Goal: Transaction & Acquisition: Purchase product/service

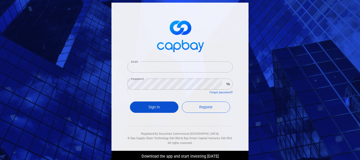
type input "[EMAIL_ADDRESS][DOMAIN_NAME]"
click at [164, 109] on button "Sign In" at bounding box center [154, 106] width 48 height 11
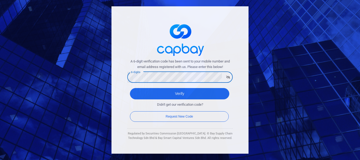
click at [130, 88] on button "Verify" at bounding box center [179, 93] width 99 height 11
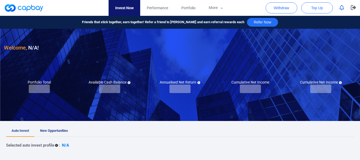
checkbox input "true"
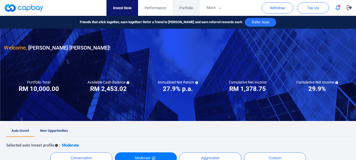
click at [183, 8] on span "Portfolio" at bounding box center [186, 8] width 14 height 6
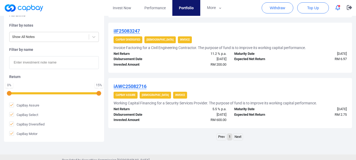
scroll to position [563, 0]
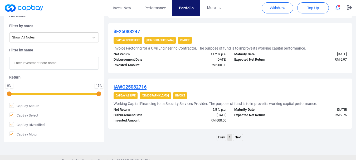
click at [235, 136] on link "Next" at bounding box center [237, 137] width 9 height 7
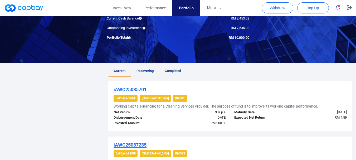
scroll to position [0, 0]
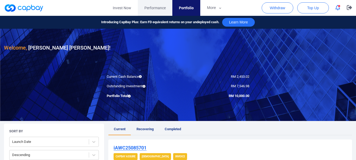
click at [150, 10] on span "Performance" at bounding box center [154, 8] width 21 height 6
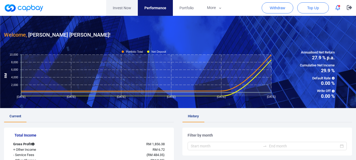
click at [132, 10] on link "Invest Now" at bounding box center [122, 8] width 32 height 16
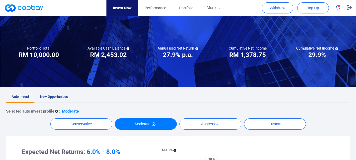
scroll to position [35, 0]
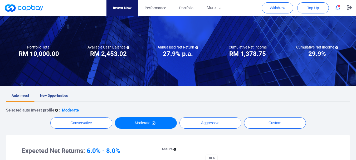
click at [57, 96] on span "New Opportunities" at bounding box center [54, 95] width 28 height 4
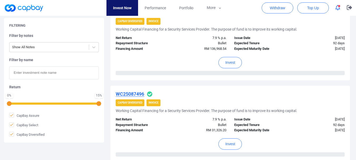
scroll to position [897, 0]
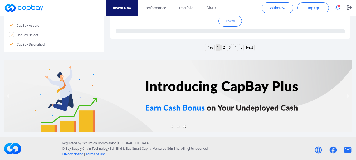
click at [240, 47] on link "5" at bounding box center [241, 47] width 4 height 7
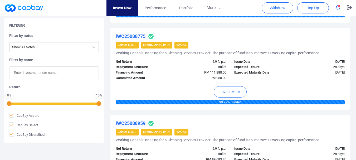
scroll to position [255, 0]
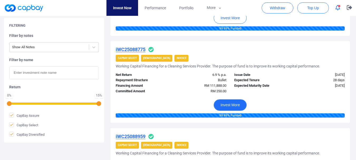
click at [228, 99] on button "Invest More" at bounding box center [229, 104] width 33 height 11
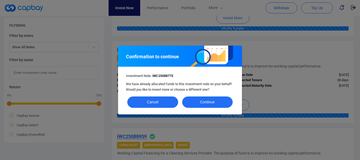
click at [226, 104] on button "Continue" at bounding box center [207, 101] width 51 height 11
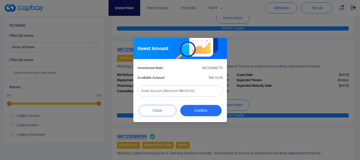
click at [260, 77] on div "Invest Amount Investment Note: iWC25088775 Available Amount: RM 10.35 Invest Am…" at bounding box center [180, 80] width 360 height 160
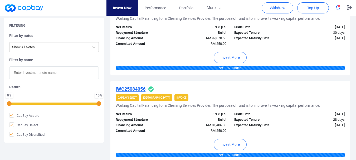
scroll to position [773, 0]
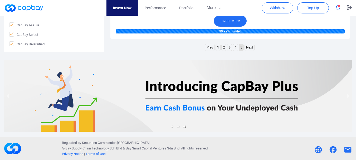
click at [231, 18] on button "Invest More" at bounding box center [229, 20] width 33 height 11
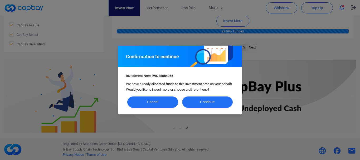
click at [202, 98] on button "Continue" at bounding box center [207, 101] width 51 height 11
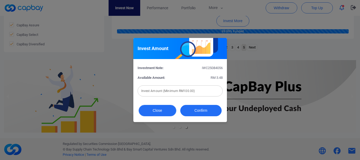
click at [171, 108] on button "Close" at bounding box center [157, 110] width 38 height 11
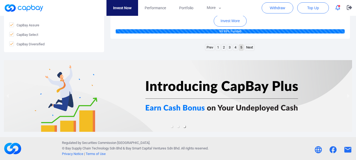
click at [229, 48] on link "3" at bounding box center [229, 47] width 4 height 7
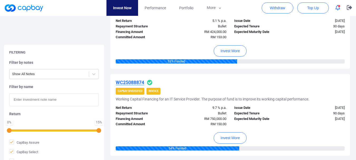
scroll to position [924, 0]
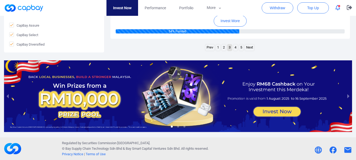
click at [219, 47] on link "1" at bounding box center [218, 47] width 4 height 7
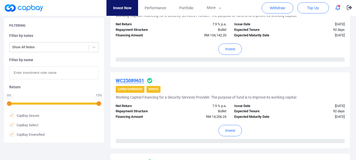
scroll to position [888, 0]
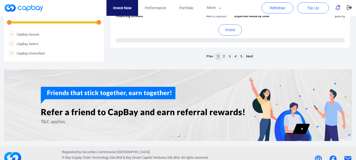
click at [222, 57] on link "2" at bounding box center [223, 56] width 4 height 7
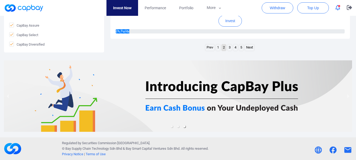
click at [231, 47] on link "3" at bounding box center [229, 47] width 4 height 7
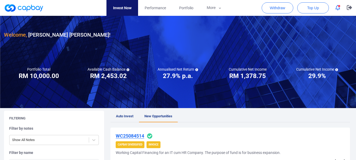
scroll to position [132, 0]
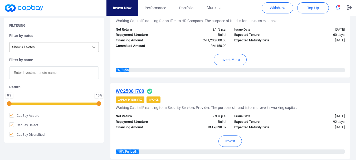
click at [92, 48] on icon at bounding box center [93, 46] width 5 height 5
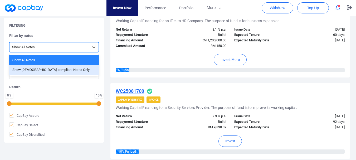
click at [64, 88] on h5 "Return" at bounding box center [53, 86] width 89 height 5
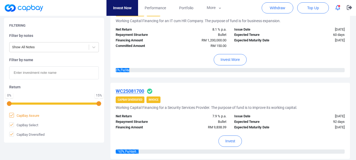
click at [11, 116] on icon at bounding box center [11, 115] width 4 height 4
click at [0, 0] on input "CapBay Assure" at bounding box center [0, 0] width 0 height 0
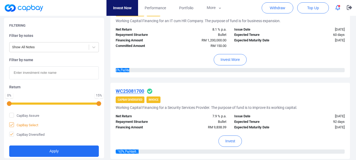
click at [13, 123] on icon at bounding box center [11, 124] width 4 height 4
click at [0, 0] on input "CapBay Select" at bounding box center [0, 0] width 0 height 0
click at [12, 133] on icon at bounding box center [11, 134] width 4 height 4
click at [0, 0] on input "CapBay Diversified" at bounding box center [0, 0] width 0 height 0
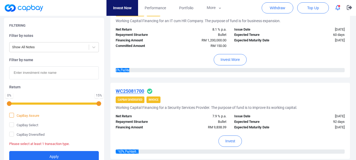
click at [12, 115] on icon at bounding box center [11, 115] width 3 height 2
click at [0, 0] on input "CapBay Assure" at bounding box center [0, 0] width 0 height 0
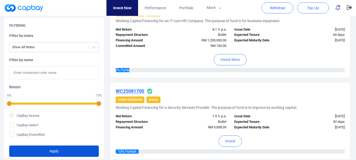
click at [43, 148] on button "Apply" at bounding box center [53, 150] width 89 height 11
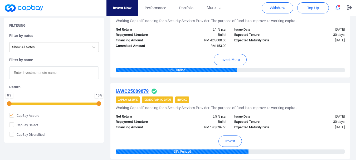
scroll to position [233, 0]
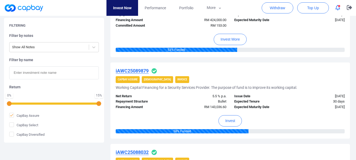
click at [138, 70] on u "iAWC25089879" at bounding box center [132, 71] width 33 height 6
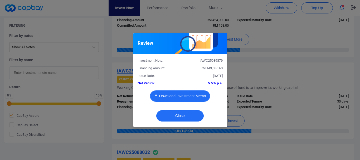
click at [173, 97] on button "Download Investment Memo" at bounding box center [180, 95] width 60 height 11
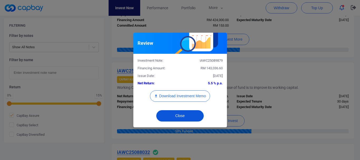
click at [185, 112] on button "Close" at bounding box center [179, 115] width 47 height 11
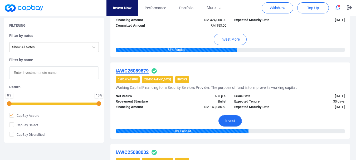
click at [233, 122] on button "Invest" at bounding box center [229, 120] width 23 height 11
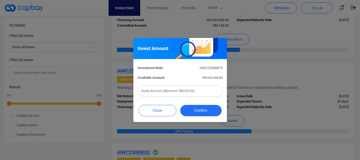
click at [201, 89] on input "text" at bounding box center [179, 90] width 85 height 11
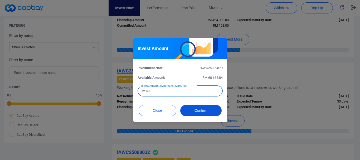
type input "RM 400"
click at [210, 108] on button "Confirm" at bounding box center [200, 110] width 41 height 11
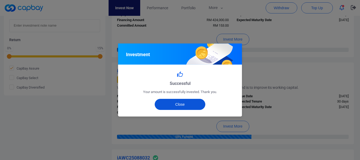
click at [196, 106] on button "Close" at bounding box center [179, 104] width 51 height 11
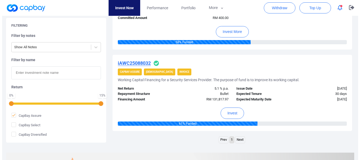
scroll to position [311, 0]
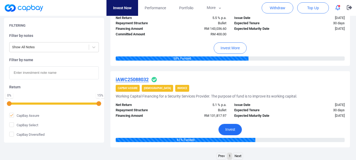
click at [226, 131] on button "Invest" at bounding box center [229, 129] width 23 height 11
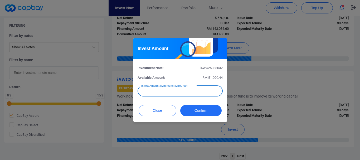
click at [193, 88] on div "Invest Amount (Minimum RM100.00) Invest Amount (Minimum RM100.00)" at bounding box center [179, 90] width 85 height 12
type input "RM 5"
type input "RM 400"
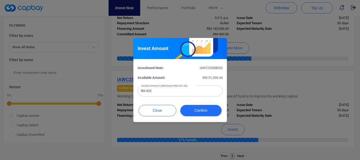
click at [193, 102] on div "Close Confirm" at bounding box center [179, 112] width 93 height 20
click at [194, 105] on button "Confirm" at bounding box center [200, 110] width 41 height 11
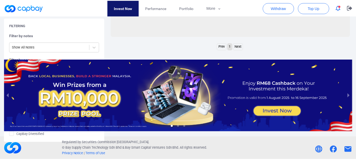
scroll to position [168, 0]
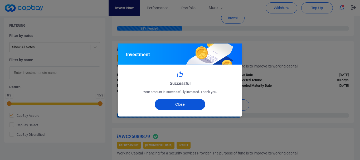
click at [192, 105] on button "Close" at bounding box center [179, 104] width 51 height 11
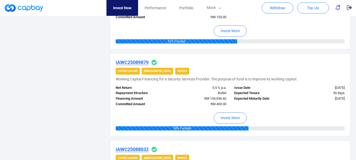
scroll to position [263, 0]
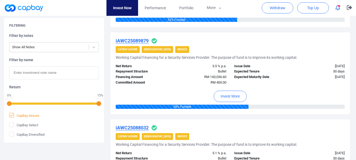
click at [11, 116] on icon at bounding box center [11, 115] width 4 height 4
click at [0, 0] on input "CapBay Assure" at bounding box center [0, 0] width 0 height 0
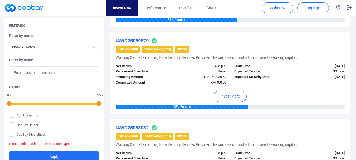
click at [13, 129] on form "CapBay Assure CapBay Select CapBay Diversified Please select at least 1 transac…" at bounding box center [53, 137] width 89 height 49
click at [11, 126] on icon at bounding box center [11, 124] width 4 height 4
click at [0, 0] on input "CapBay Select" at bounding box center [0, 0] width 0 height 0
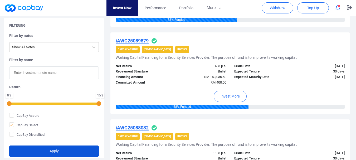
click at [29, 147] on button "Apply" at bounding box center [53, 150] width 89 height 11
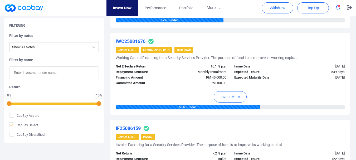
scroll to position [352, 0]
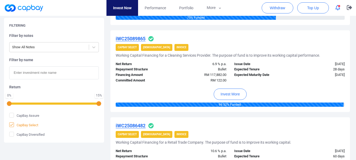
click at [10, 124] on icon at bounding box center [11, 124] width 3 height 2
click at [0, 0] on input "CapBay Select" at bounding box center [0, 0] width 0 height 0
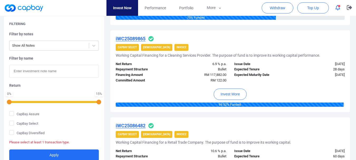
scroll to position [484, 0]
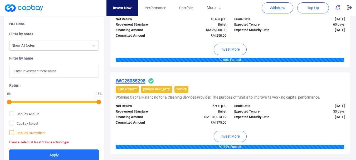
click at [13, 133] on icon at bounding box center [11, 132] width 4 height 4
click at [0, 0] on input "CapBay Diversified" at bounding box center [0, 0] width 0 height 0
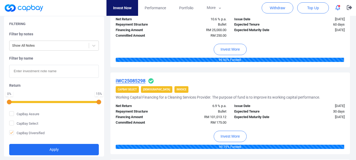
click at [37, 155] on div "Filtering Filter by notes Show All Notes Filter by name Return 0 % 15 % CapBay …" at bounding box center [54, 86] width 100 height 140
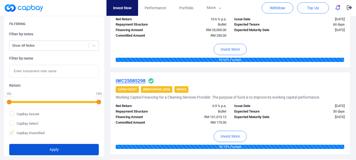
click at [38, 154] on button "Apply" at bounding box center [53, 149] width 89 height 11
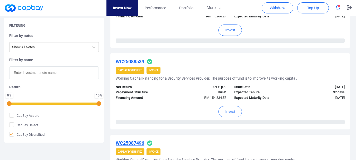
scroll to position [823, 0]
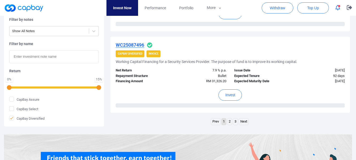
click at [238, 121] on ul "Prev 1 2 3 Next" at bounding box center [230, 122] width 39 height 8
click at [236, 122] on link "3" at bounding box center [235, 121] width 4 height 7
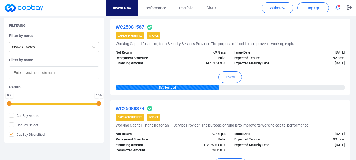
scroll to position [658, 0]
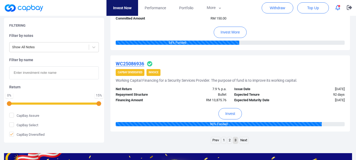
click at [231, 140] on link "2" at bounding box center [229, 140] width 4 height 7
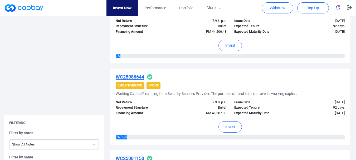
scroll to position [897, 0]
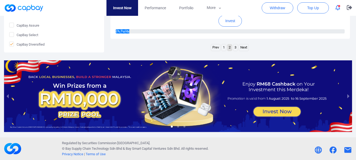
click at [223, 48] on link "1" at bounding box center [223, 47] width 4 height 7
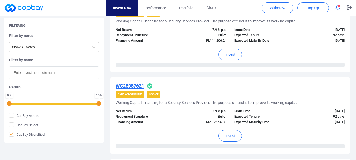
scroll to position [122, 0]
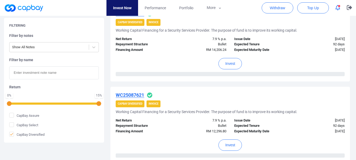
click at [224, 69] on div "Invest" at bounding box center [230, 62] width 229 height 19
click at [226, 66] on button "Invest" at bounding box center [229, 63] width 23 height 11
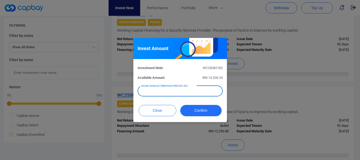
click at [169, 93] on input "text" at bounding box center [179, 90] width 85 height 11
type input "RM 1"
type input "RM 200"
click at [201, 109] on button "Confirm" at bounding box center [200, 110] width 41 height 11
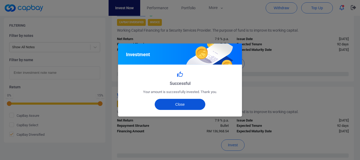
click at [199, 107] on button "Close" at bounding box center [179, 104] width 51 height 11
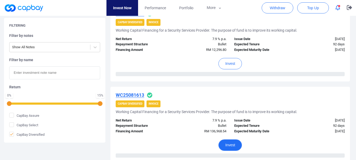
click at [231, 141] on button "Invest" at bounding box center [229, 144] width 23 height 11
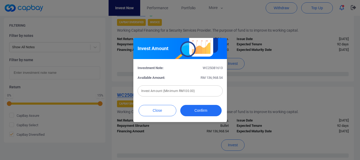
click at [207, 91] on input "text" at bounding box center [179, 90] width 85 height 11
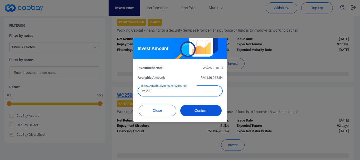
type input "RM 200"
click at [196, 106] on button "Confirm" at bounding box center [200, 110] width 41 height 11
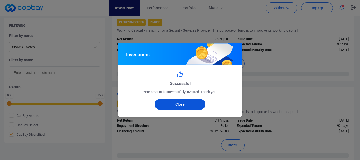
click at [190, 105] on button "Close" at bounding box center [179, 104] width 51 height 11
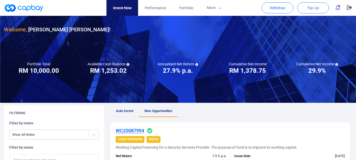
scroll to position [0, 0]
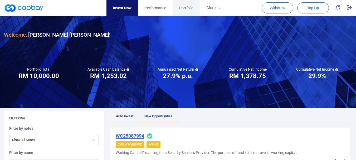
click at [185, 8] on span "Portfolio" at bounding box center [186, 8] width 14 height 6
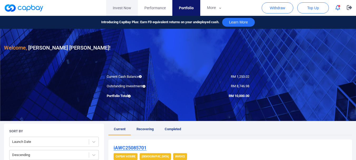
click at [131, 11] on link "Invest Now" at bounding box center [122, 8] width 32 height 16
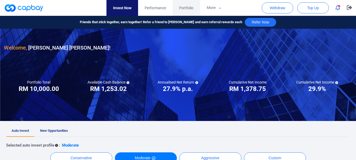
click at [179, 8] on span "Portfolio" at bounding box center [186, 8] width 14 height 6
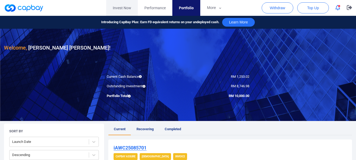
click at [108, 11] on link "Invest Now" at bounding box center [122, 8] width 32 height 16
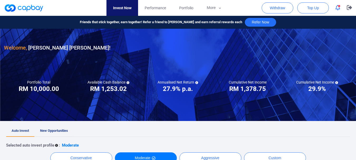
click at [66, 128] on link "New Opportunities" at bounding box center [53, 131] width 39 height 12
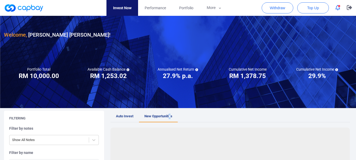
scroll to position [132, 0]
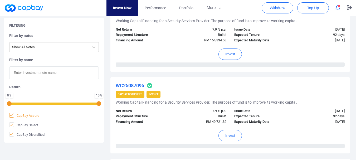
click at [21, 114] on span "CapBay Assure" at bounding box center [24, 115] width 30 height 5
click at [0, 0] on input "CapBay Assure" at bounding box center [0, 0] width 0 height 0
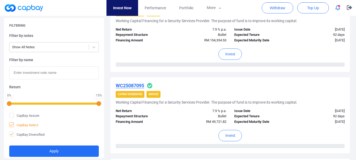
click at [13, 127] on span at bounding box center [11, 124] width 5 height 5
click at [0, 0] on input "CapBay Select" at bounding box center [0, 0] width 0 height 0
click at [13, 132] on icon at bounding box center [11, 134] width 4 height 4
click at [0, 0] on input "CapBay Diversified" at bounding box center [0, 0] width 0 height 0
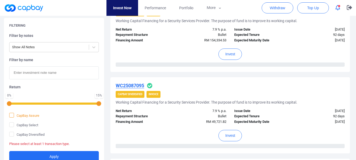
click at [15, 117] on span "CapBay Assure" at bounding box center [24, 115] width 30 height 5
click at [0, 0] on input "CapBay Assure" at bounding box center [0, 0] width 0 height 0
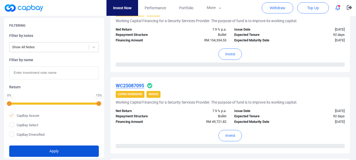
click at [42, 152] on button "Apply" at bounding box center [53, 150] width 89 height 11
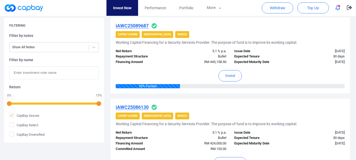
scroll to position [108, 0]
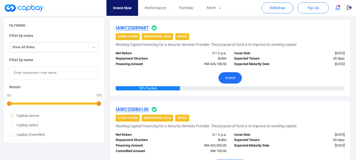
click at [230, 83] on button "Invest" at bounding box center [229, 77] width 23 height 11
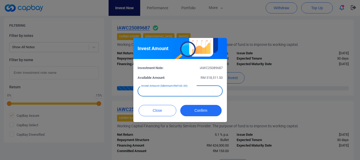
click at [171, 94] on input "text" at bounding box center [179, 90] width 85 height 11
type input "RM 300"
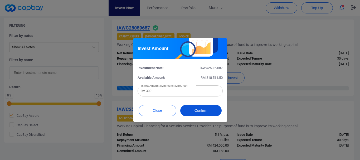
click at [202, 108] on button "Confirm" at bounding box center [200, 110] width 41 height 11
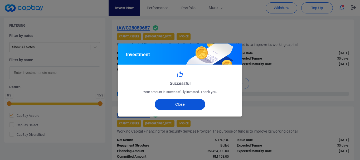
click at [188, 107] on button "Close" at bounding box center [179, 104] width 51 height 11
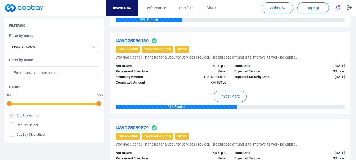
scroll to position [191, 0]
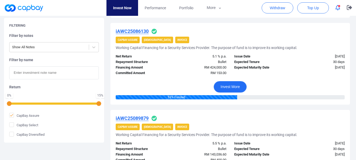
click at [224, 86] on button "Invest More" at bounding box center [229, 86] width 33 height 11
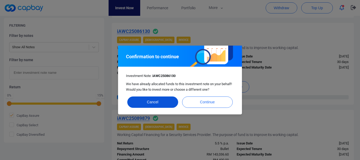
click at [162, 104] on button "Cancel" at bounding box center [152, 101] width 51 height 11
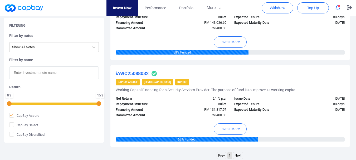
scroll to position [431, 0]
